Goal: Task Accomplishment & Management: Use online tool/utility

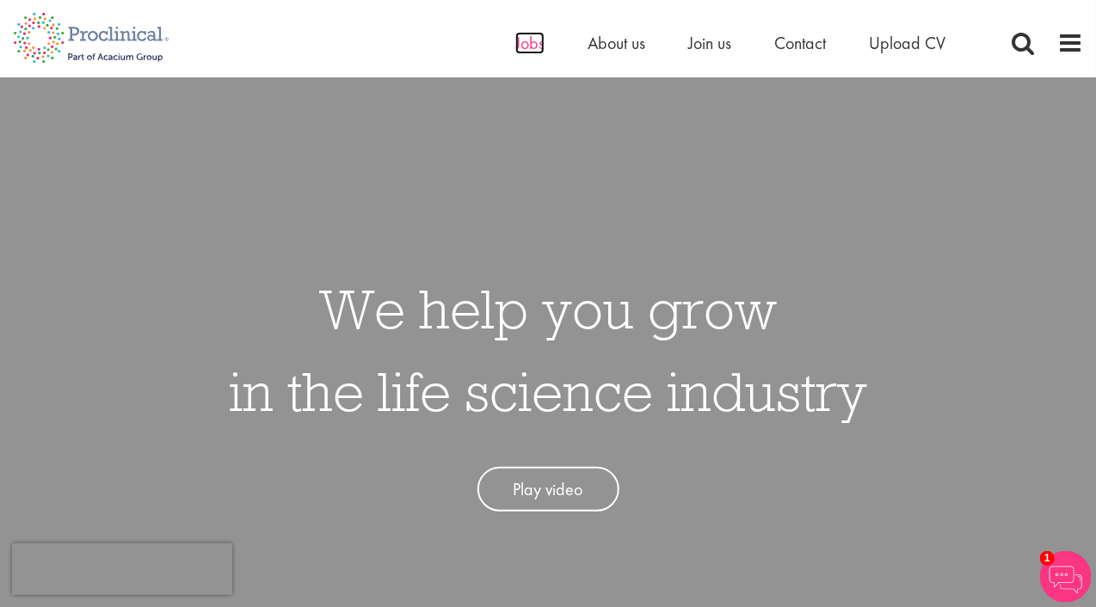
click at [537, 45] on span "Jobs" at bounding box center [529, 43] width 29 height 22
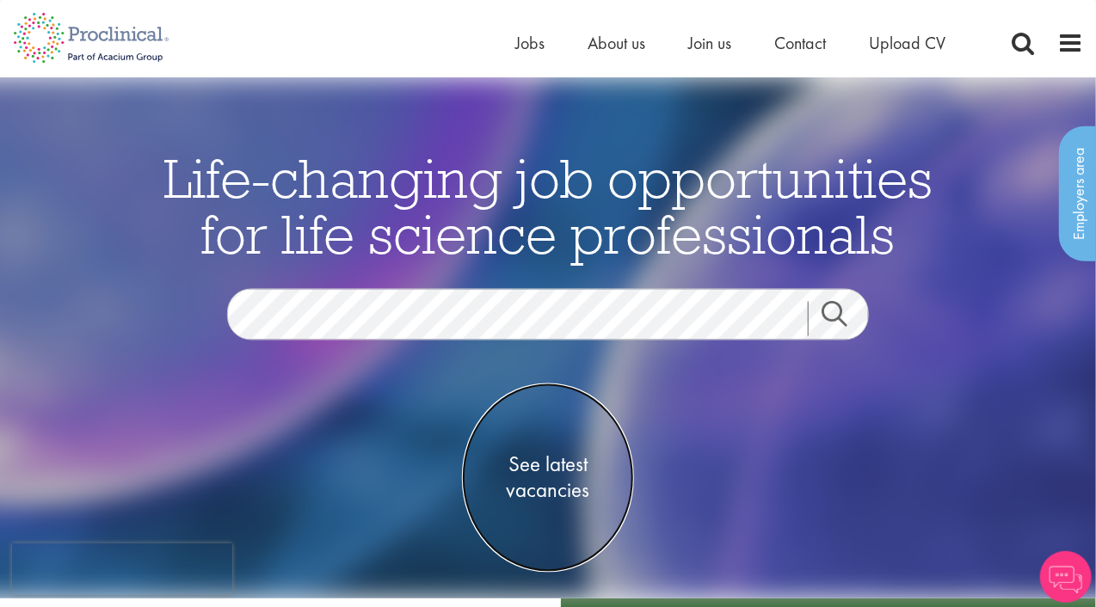
click at [558, 491] on span "See latest vacancies" at bounding box center [548, 478] width 172 height 52
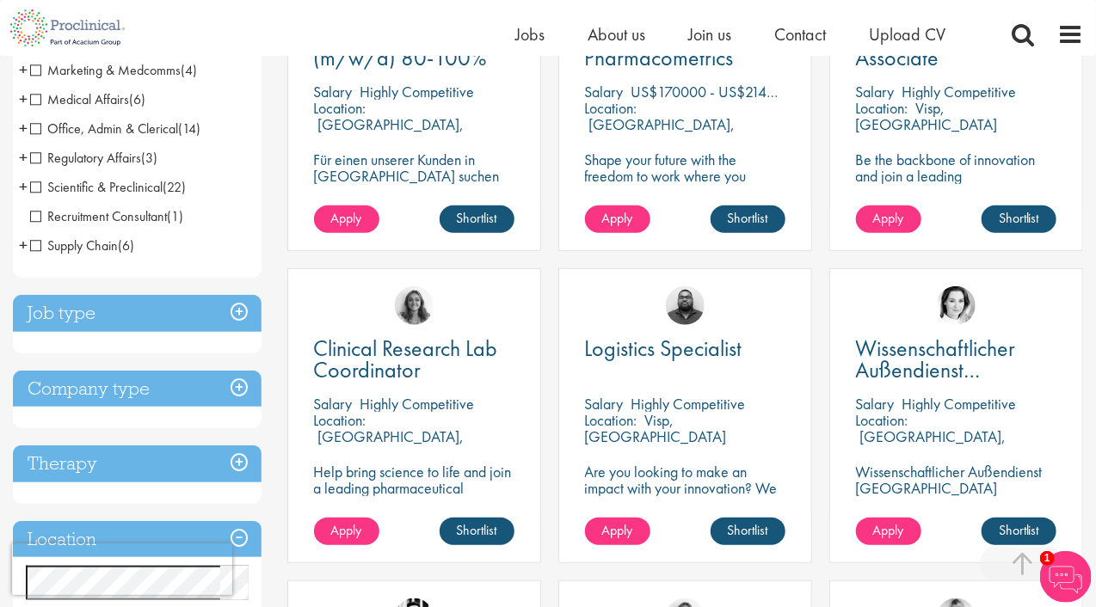
scroll to position [430, 0]
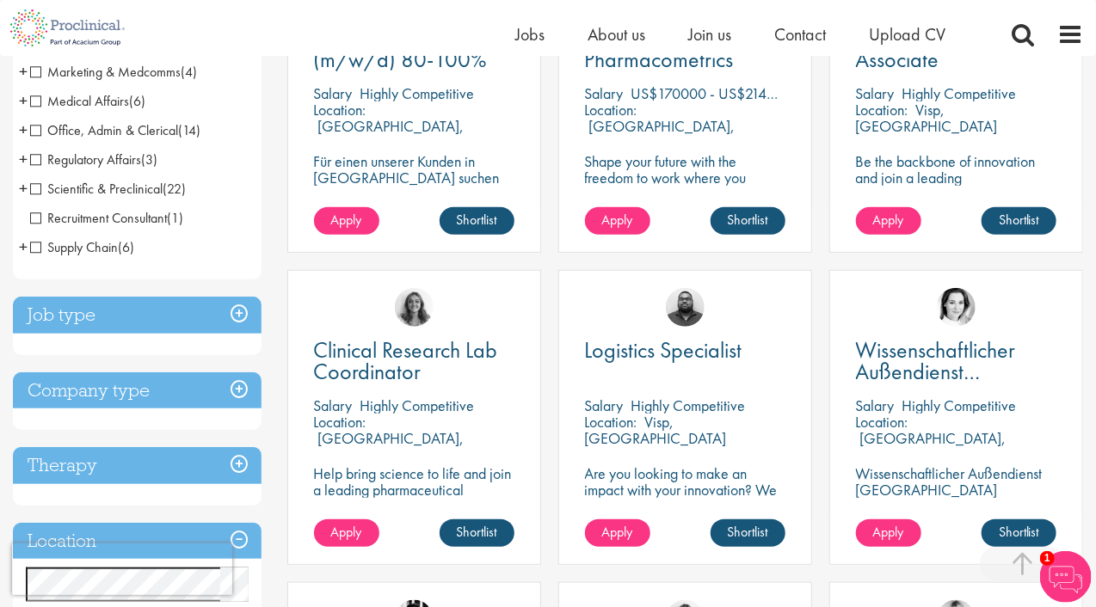
click at [34, 190] on span "Scientific & Preclinical" at bounding box center [96, 189] width 132 height 18
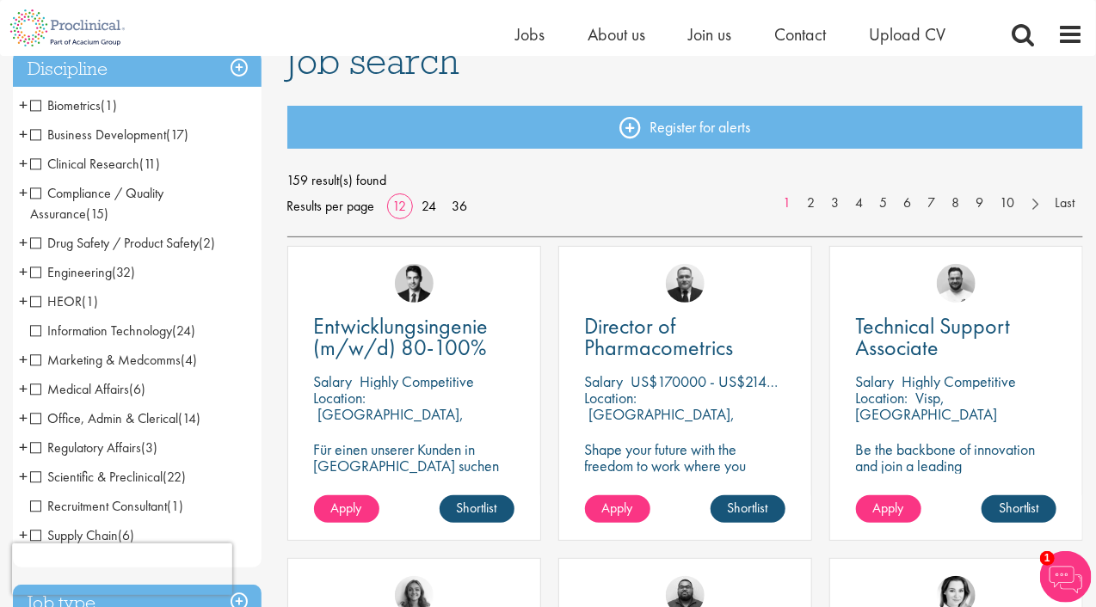
scroll to position [172, 0]
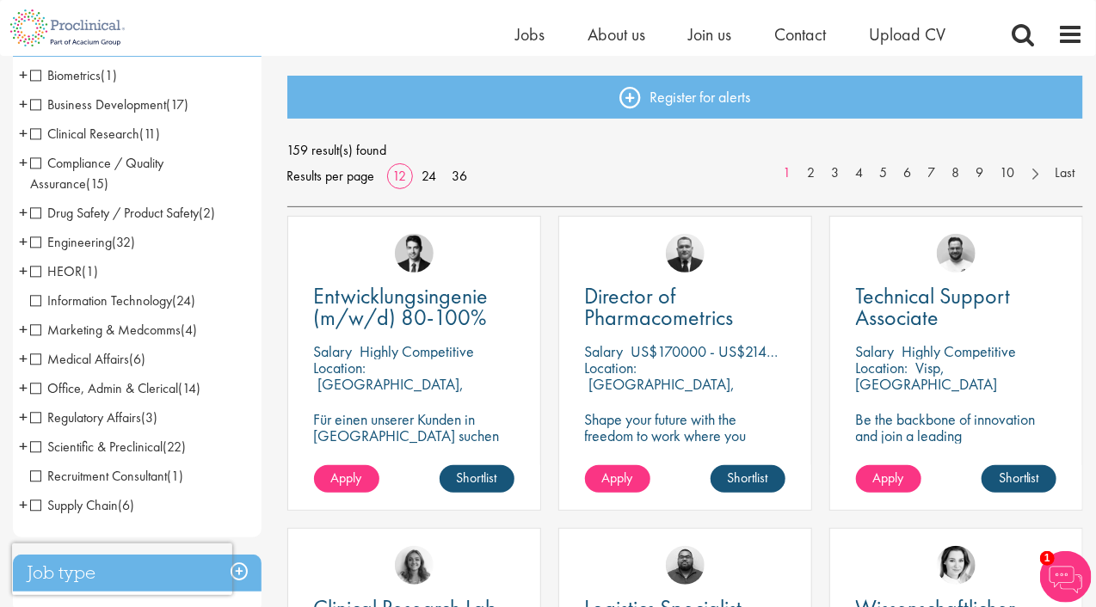
click at [34, 445] on span "Scientific & Preclinical" at bounding box center [96, 447] width 132 height 18
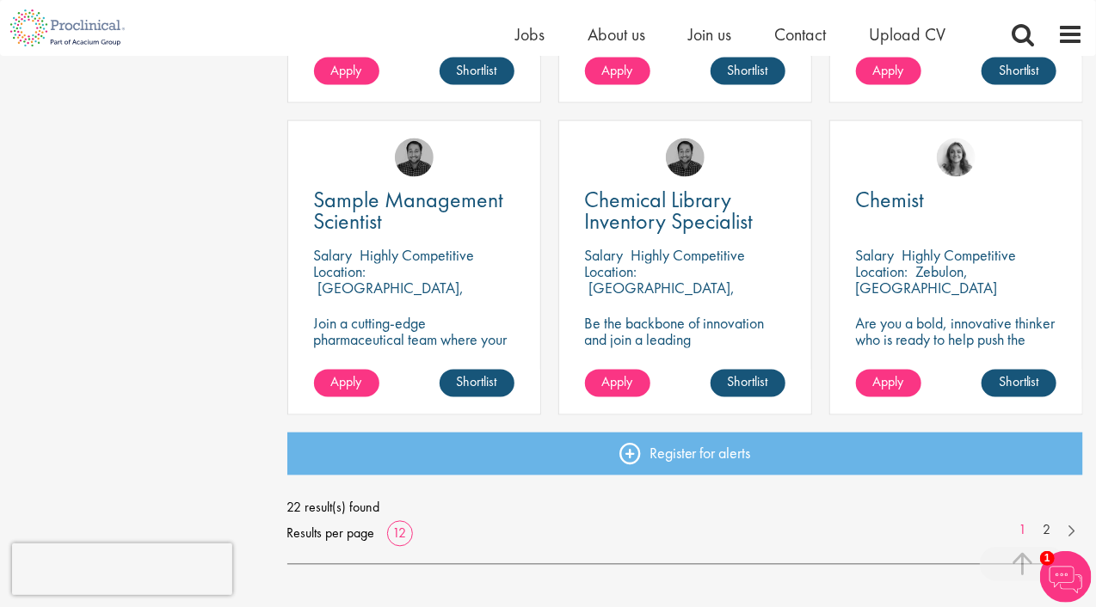
scroll to position [1290, 0]
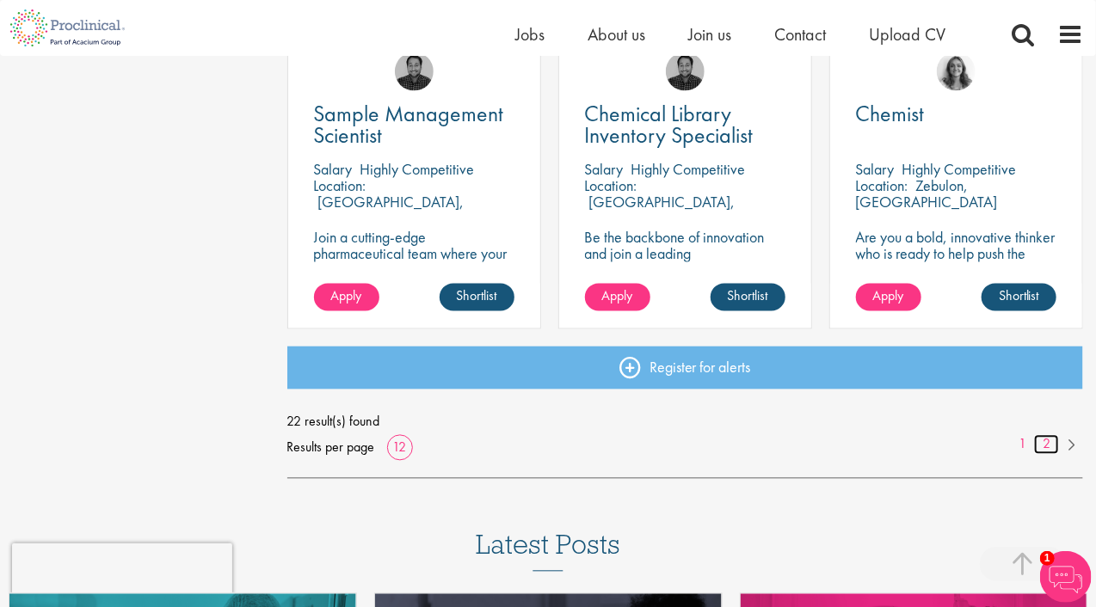
click at [1042, 443] on link "2" at bounding box center [1046, 445] width 25 height 20
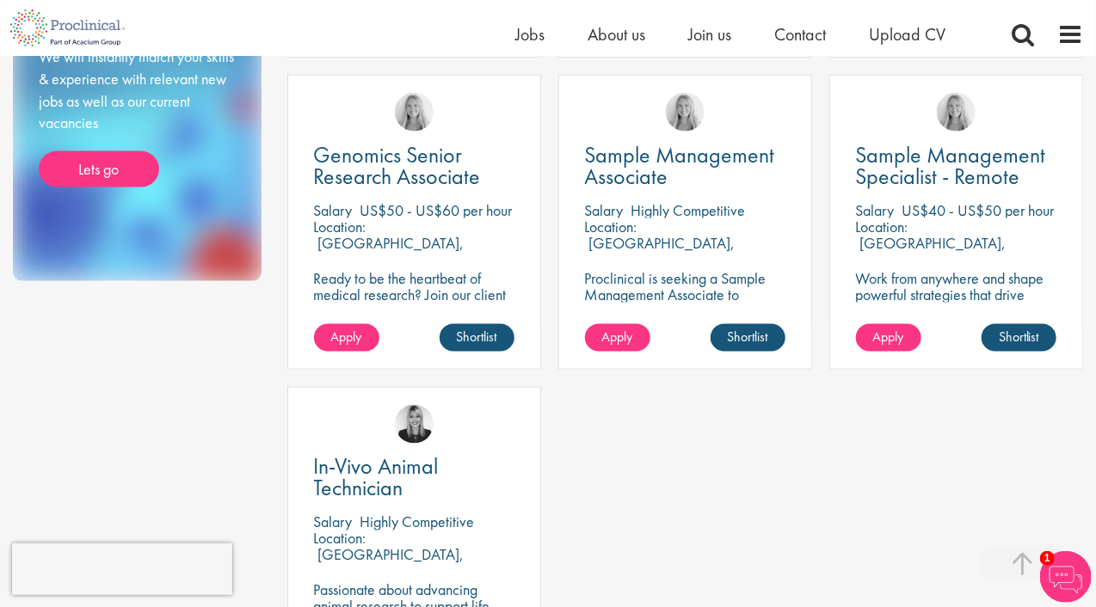
scroll to position [946, 0]
